Goal: Check status

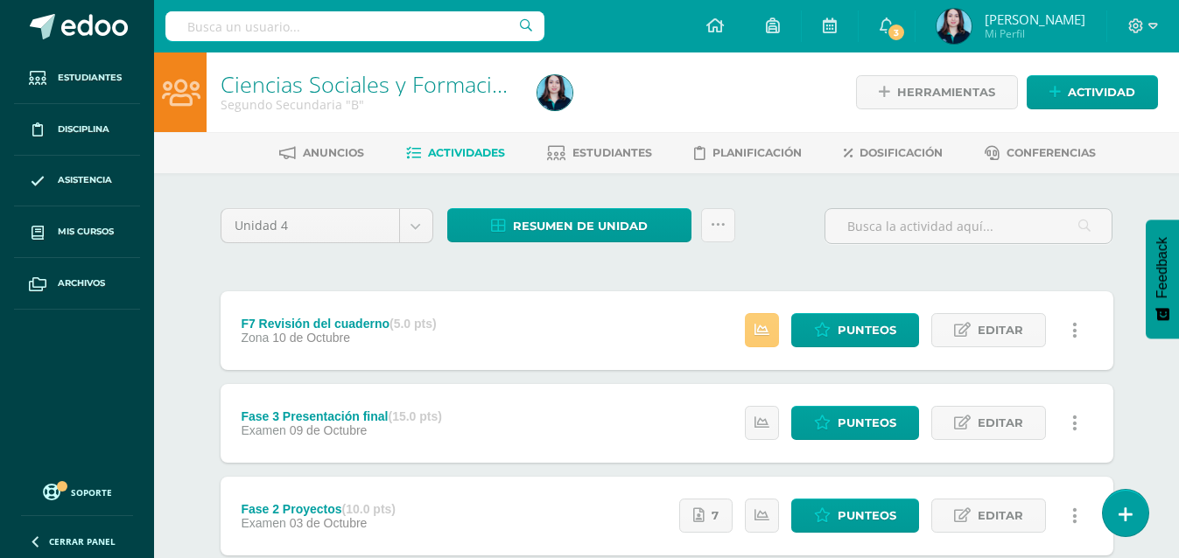
click at [561, 144] on link "Estudiantes" at bounding box center [599, 153] width 105 height 28
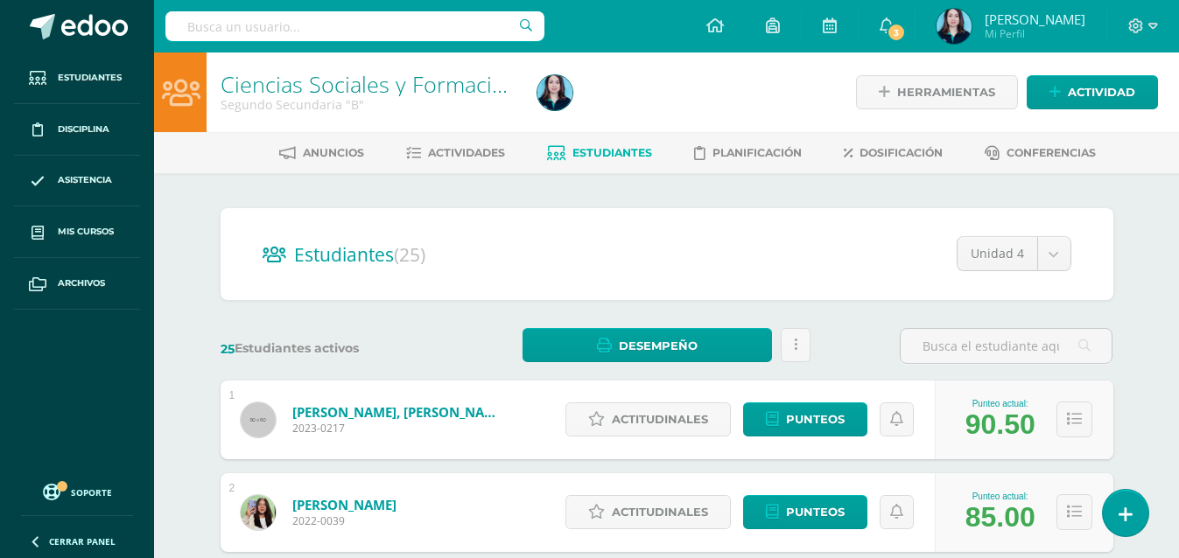
click at [572, 148] on span "Estudiantes" at bounding box center [612, 152] width 80 height 13
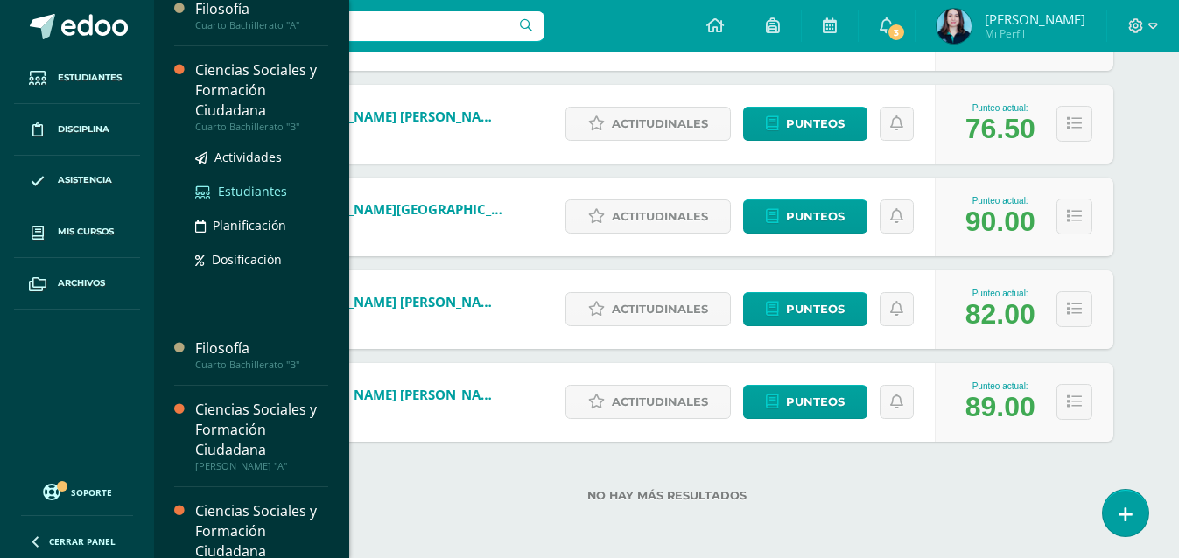
scroll to position [555, 0]
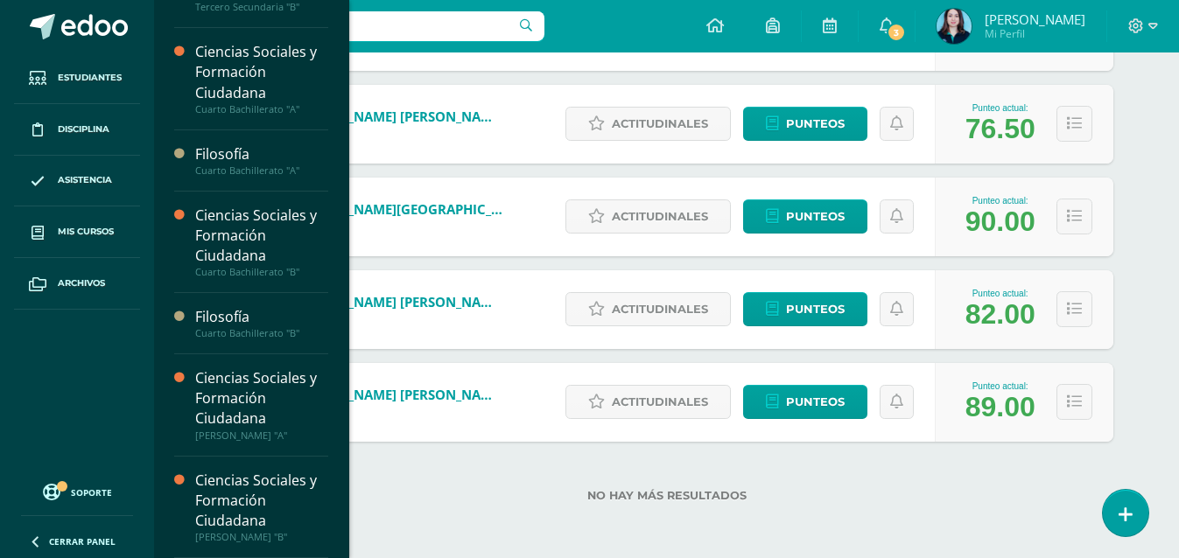
drag, startPoint x: 283, startPoint y: 255, endPoint x: 462, endPoint y: 506, distance: 308.6
click at [462, 506] on div "No hay más resultados" at bounding box center [667, 482] width 893 height 81
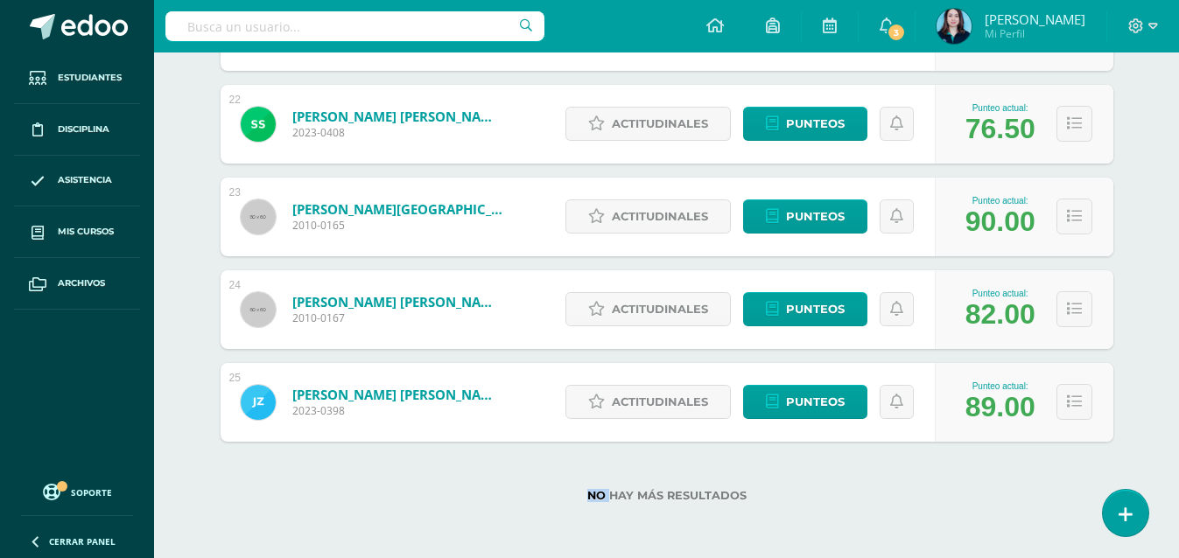
scroll to position [379, 0]
click at [757, 126] on link "Punteos" at bounding box center [805, 124] width 124 height 34
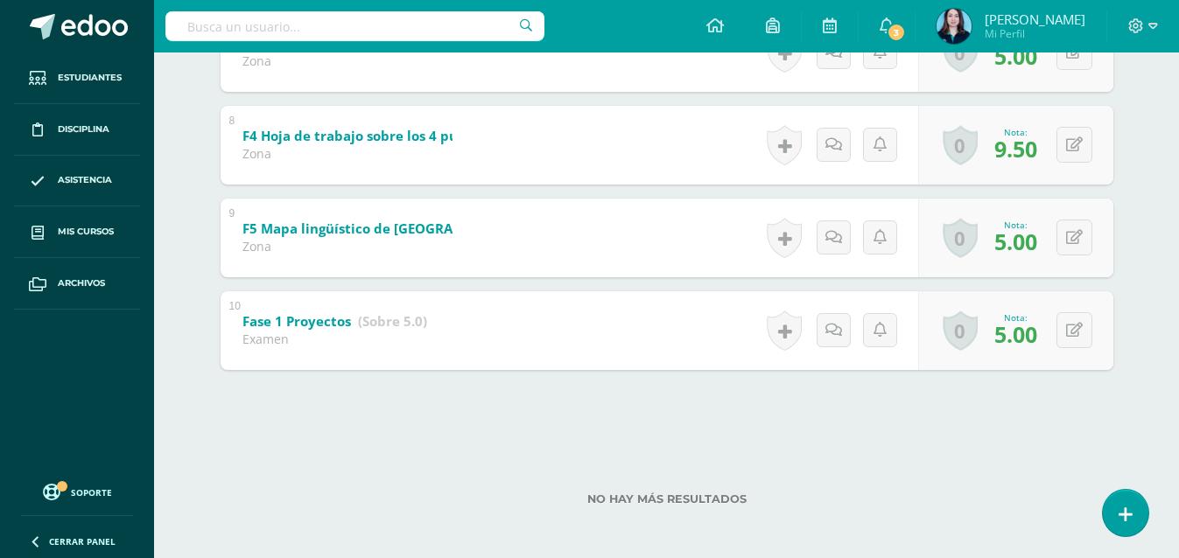
scroll to position [984, 0]
